Goal: Information Seeking & Learning: Learn about a topic

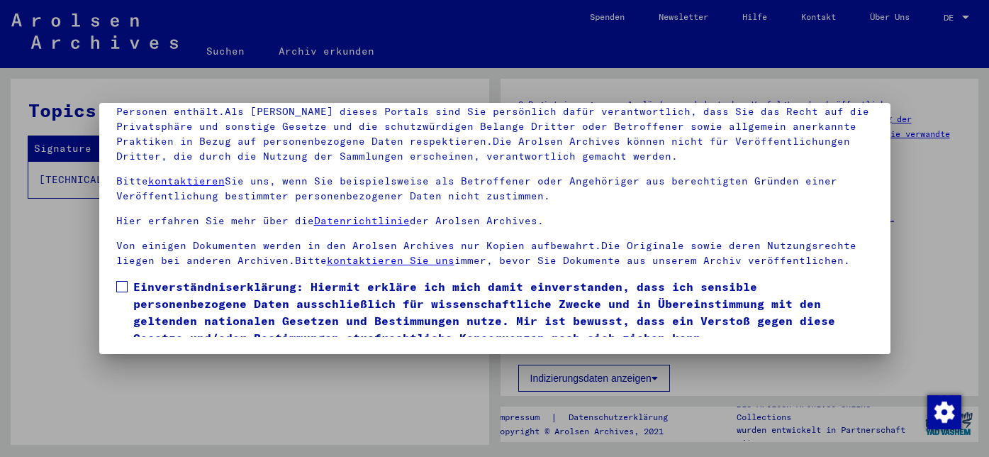
scroll to position [43, 0]
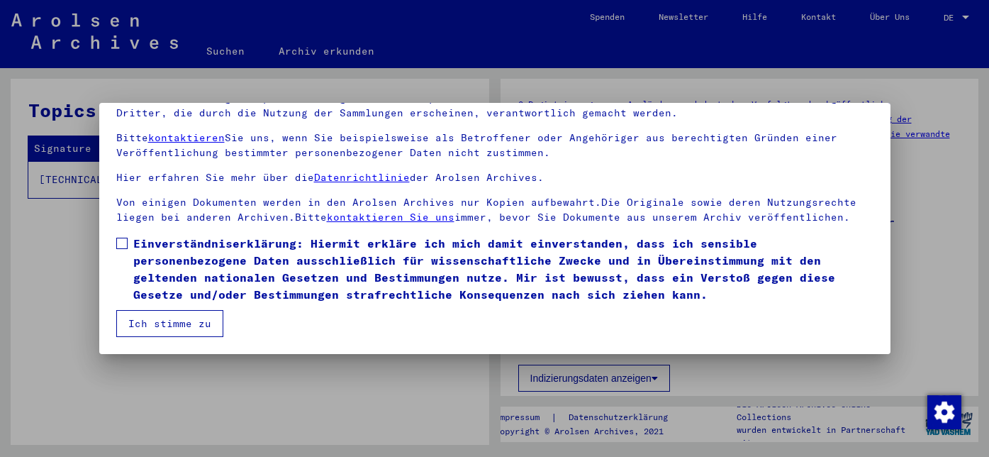
click at [121, 237] on label "Einverständniserklärung: Hiermit erkläre ich mich damit einverstanden, dass ich…" at bounding box center [494, 269] width 757 height 68
click at [165, 325] on button "Ich stimme zu" at bounding box center [169, 323] width 107 height 27
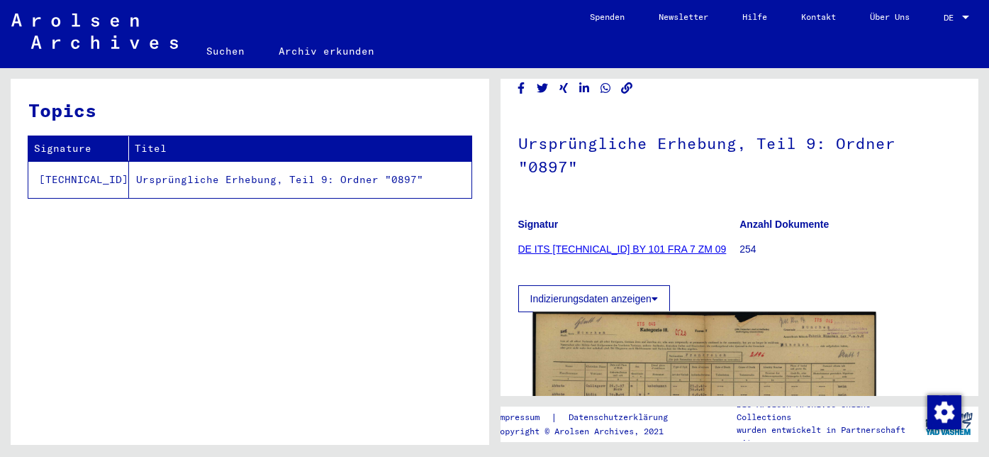
scroll to position [0, 0]
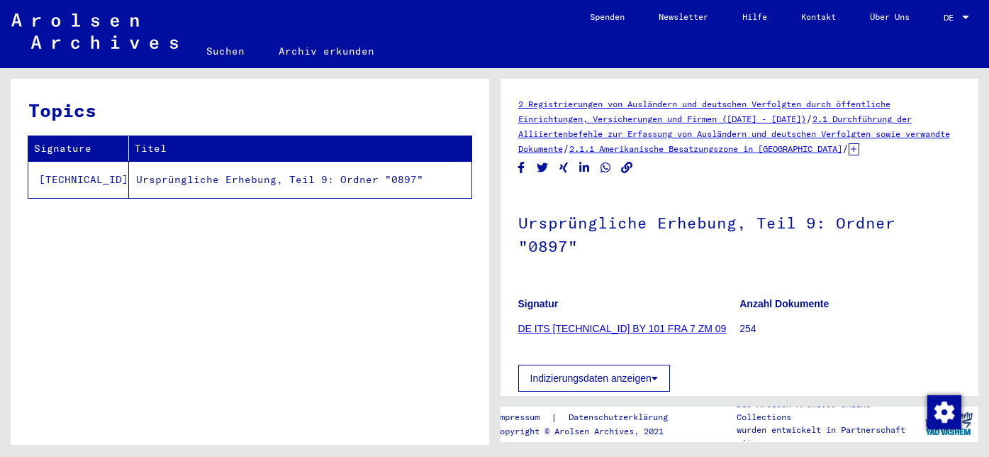
click at [964, 16] on div at bounding box center [965, 18] width 7 height 4
click at [944, 23] on span "English" at bounding box center [930, 25] width 35 height 11
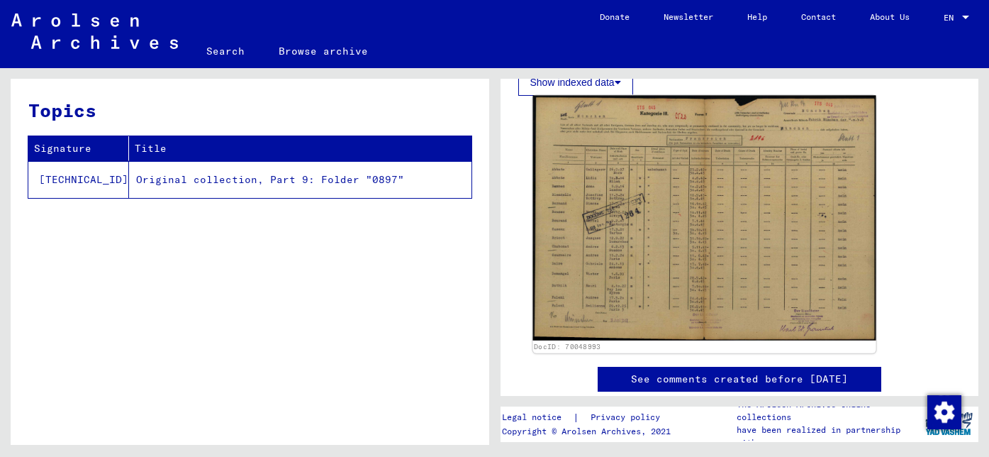
scroll to position [283, 0]
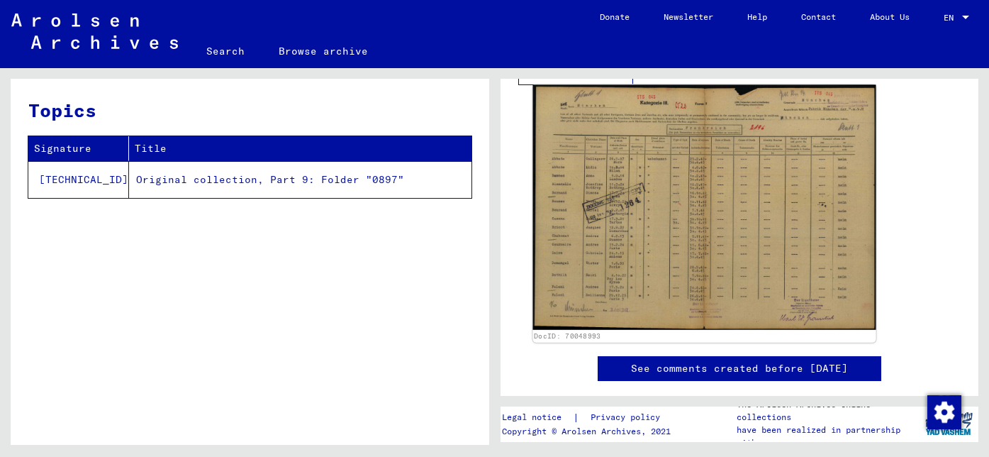
click at [752, 242] on img at bounding box center [703, 207] width 343 height 245
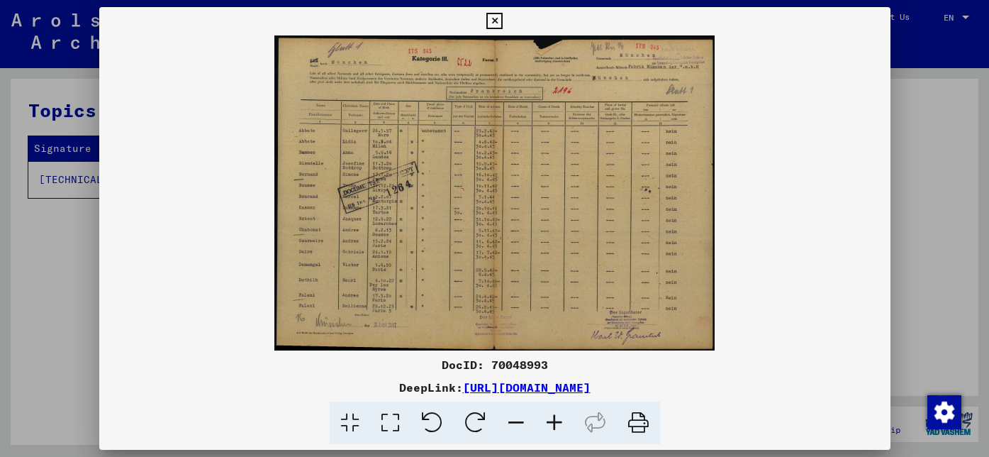
click at [637, 426] on icon at bounding box center [638, 422] width 43 height 43
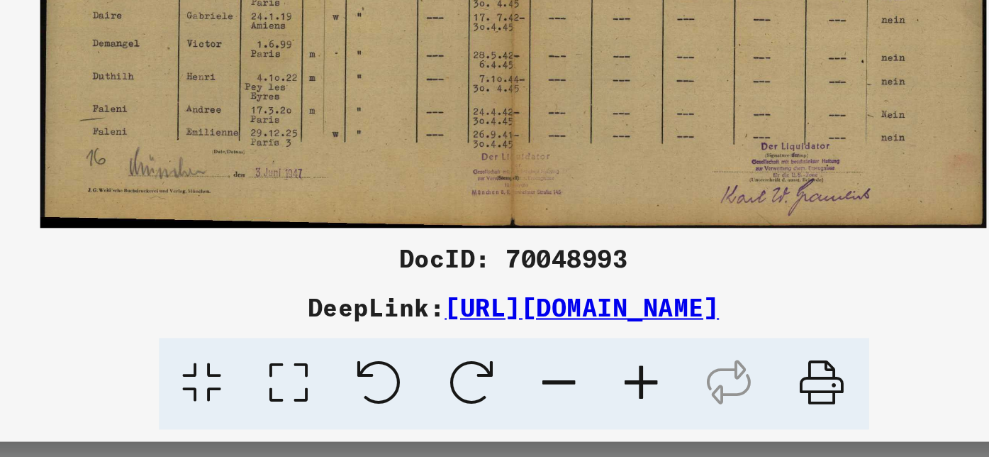
click at [481, 389] on link "[URL][DOMAIN_NAME]" at bounding box center [527, 387] width 128 height 14
